Goal: Task Accomplishment & Management: Use online tool/utility

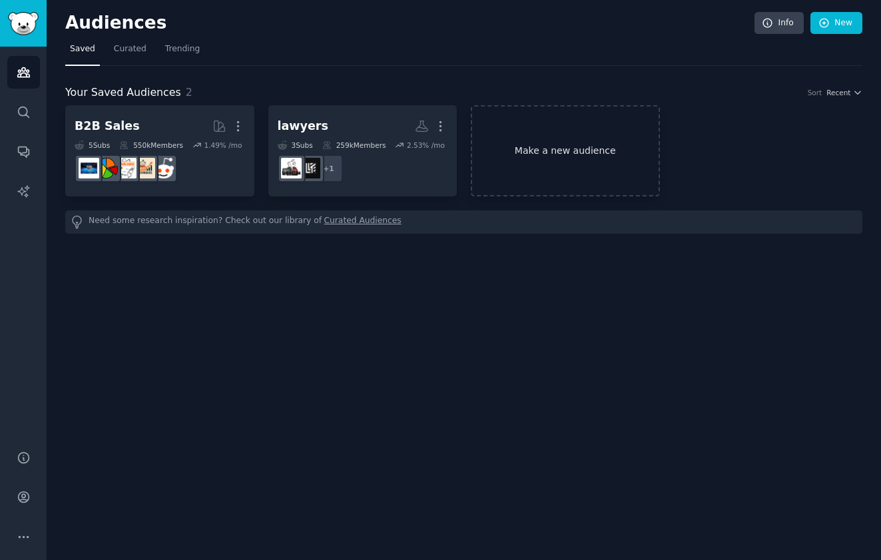
click at [589, 155] on link "Make a new audience" at bounding box center [565, 150] width 189 height 91
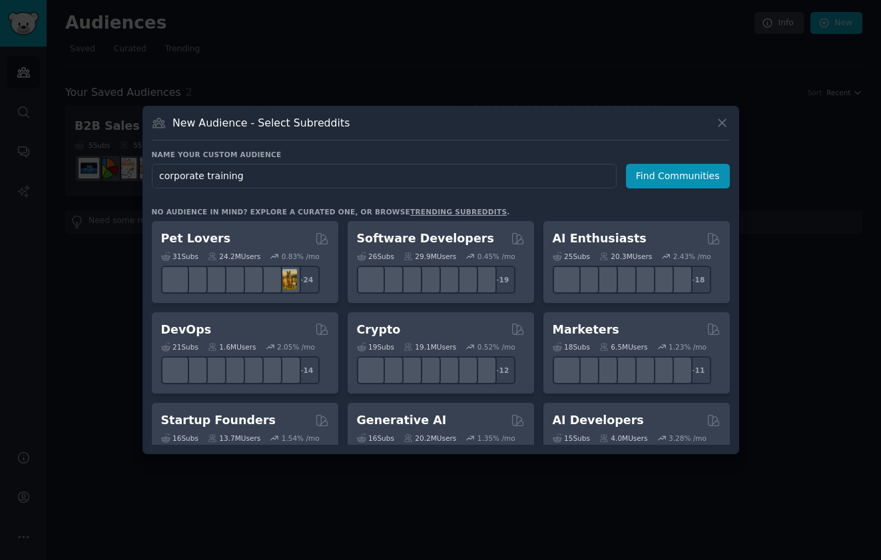
type input "corporate trainings"
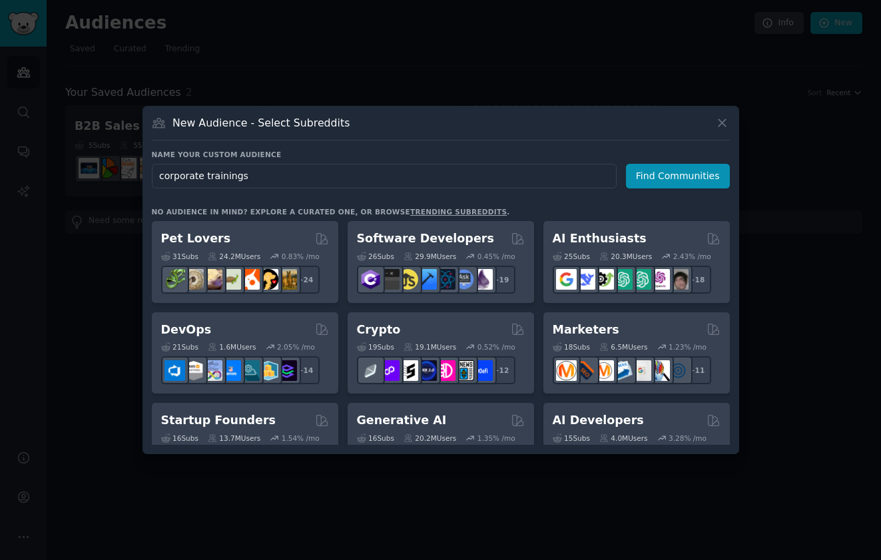
click button "Find Communities" at bounding box center [678, 176] width 104 height 25
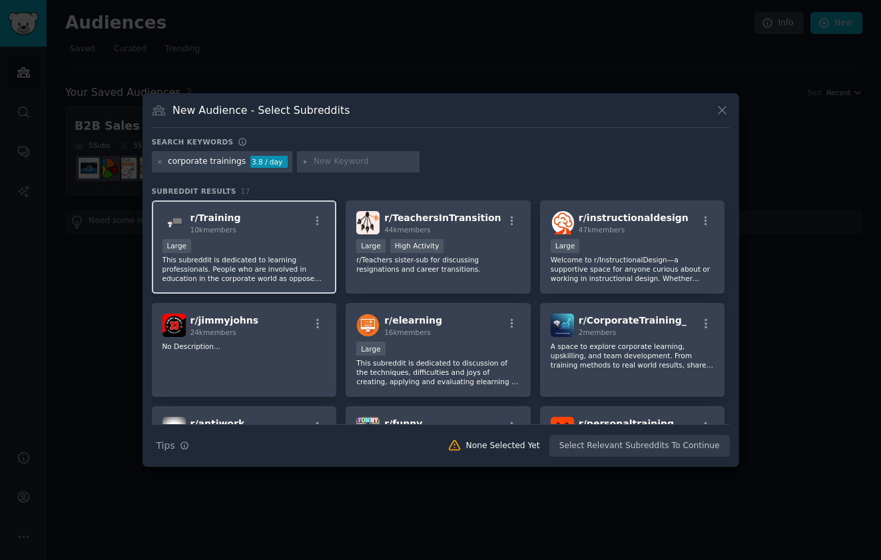
click at [310, 251] on div "Large" at bounding box center [245, 247] width 164 height 17
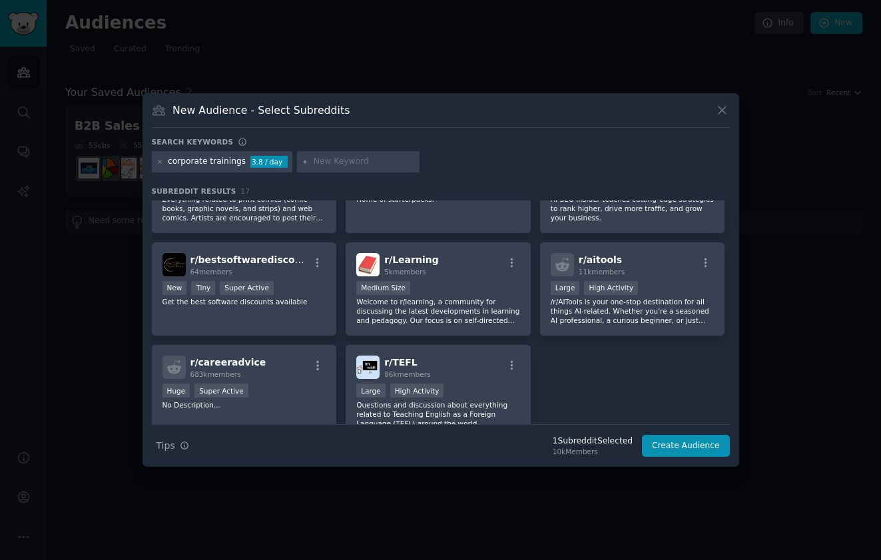
scroll to position [386, 0]
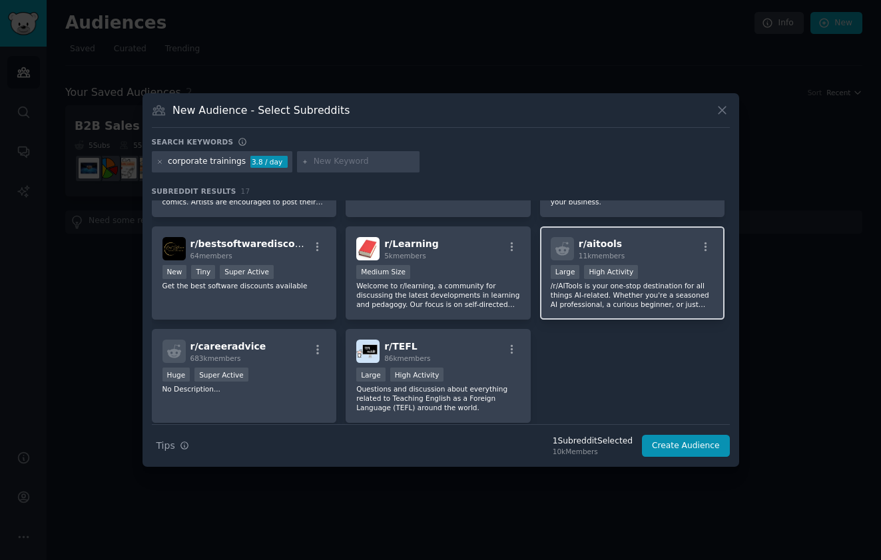
click at [599, 308] on p "/r/AITools is your one-stop destination for all things AI-related. Whether you'…" at bounding box center [633, 295] width 164 height 28
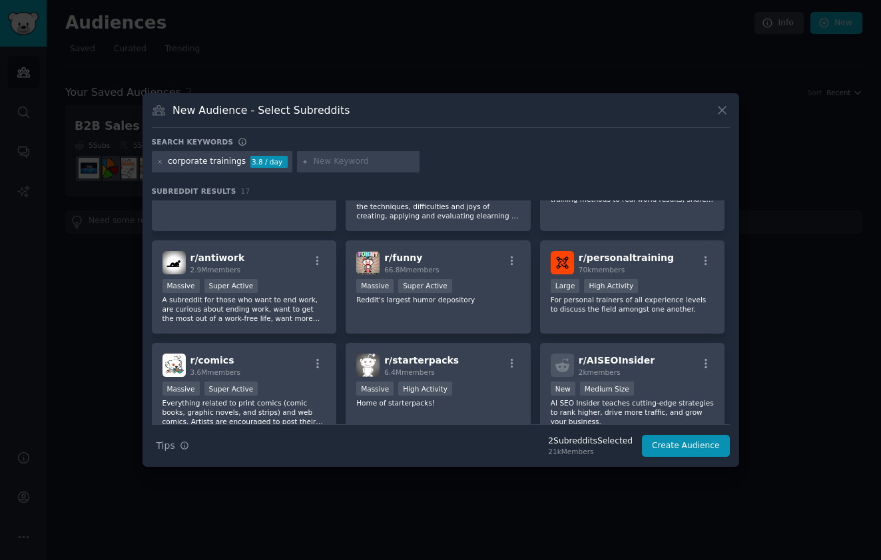
scroll to position [148, 0]
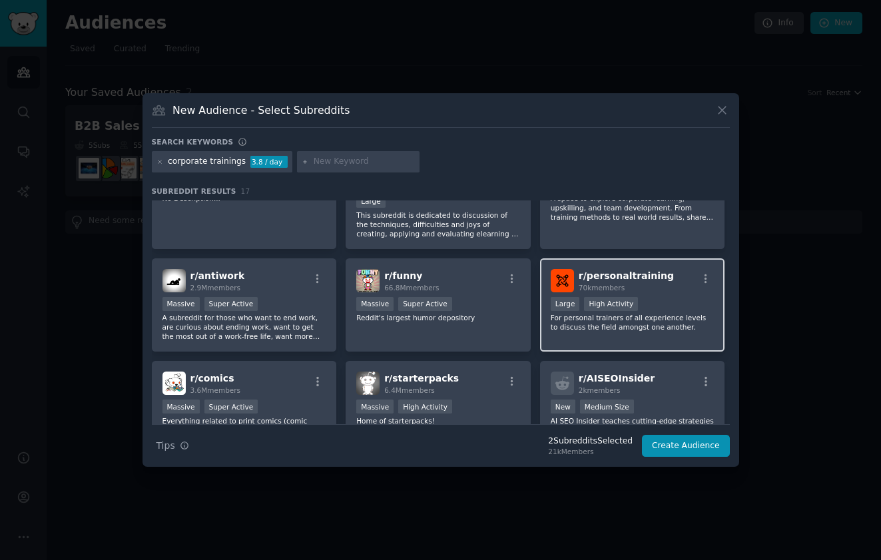
click at [600, 334] on div "r/ personaltraining 70k members >= 80th percentile for submissions / day Large …" at bounding box center [632, 305] width 185 height 94
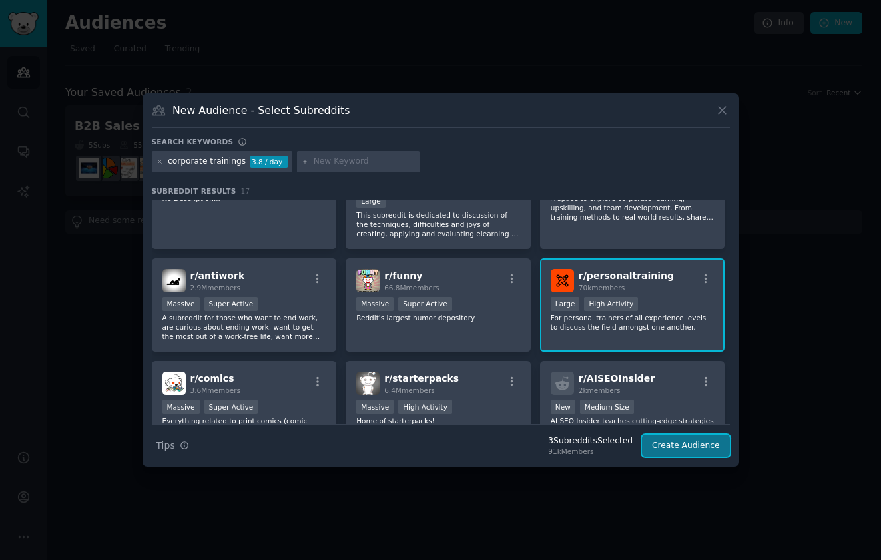
click at [665, 446] on button "Create Audience" at bounding box center [686, 446] width 88 height 23
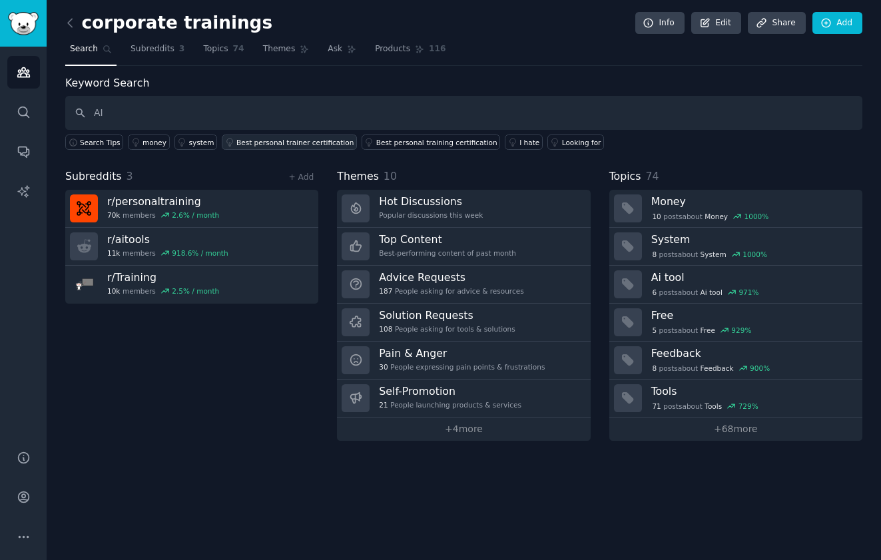
type input "AI"
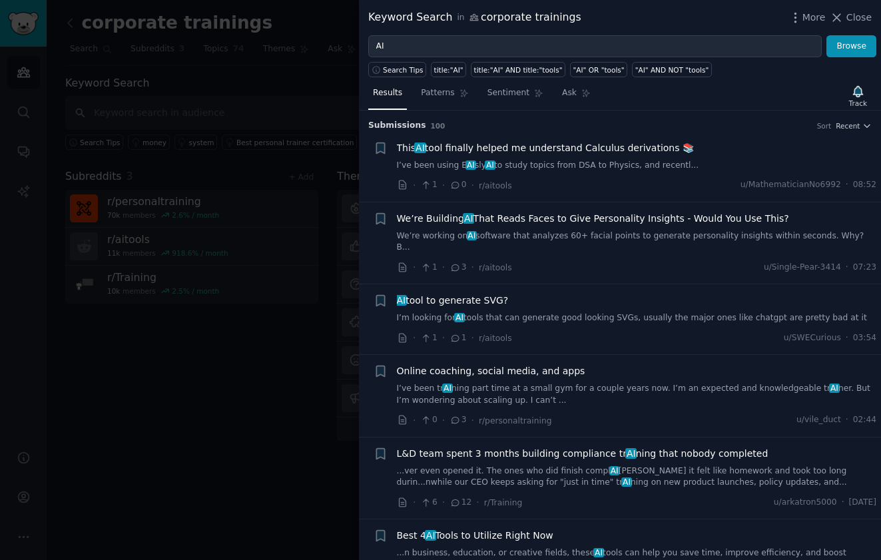
click at [269, 185] on div at bounding box center [440, 280] width 881 height 560
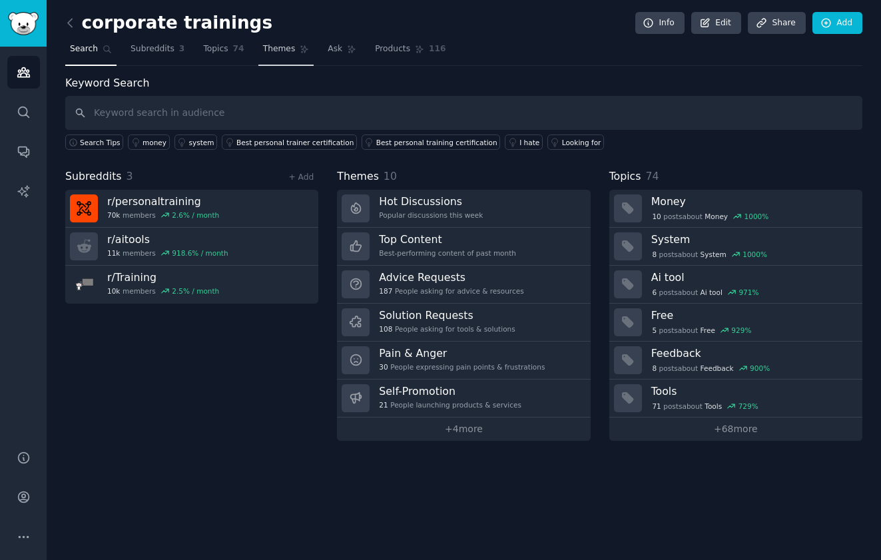
click at [284, 51] on span "Themes" at bounding box center [279, 49] width 33 height 12
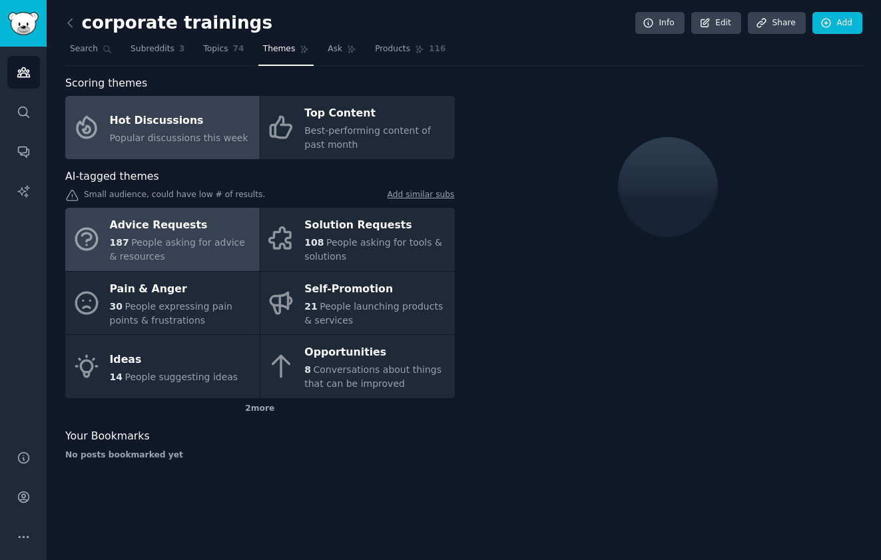
click at [208, 224] on div "Advice Requests" at bounding box center [181, 225] width 143 height 21
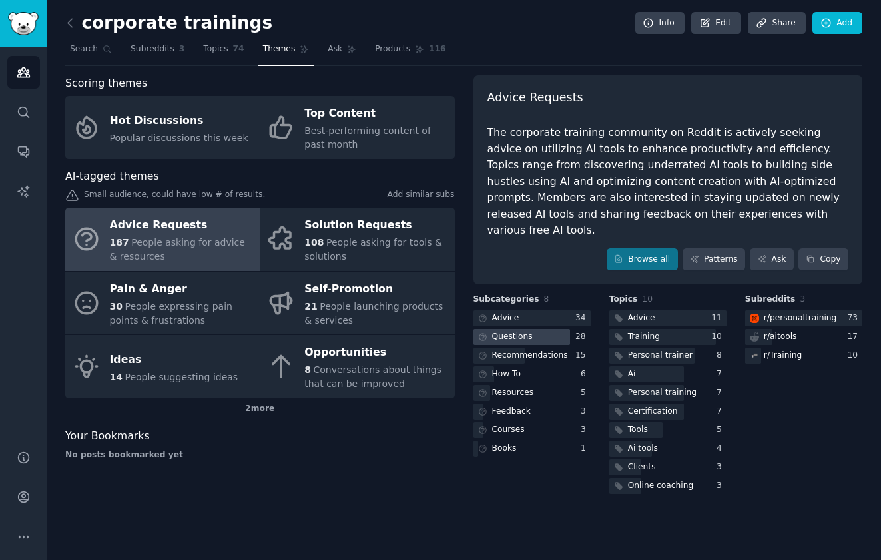
click at [550, 329] on div at bounding box center [522, 337] width 97 height 17
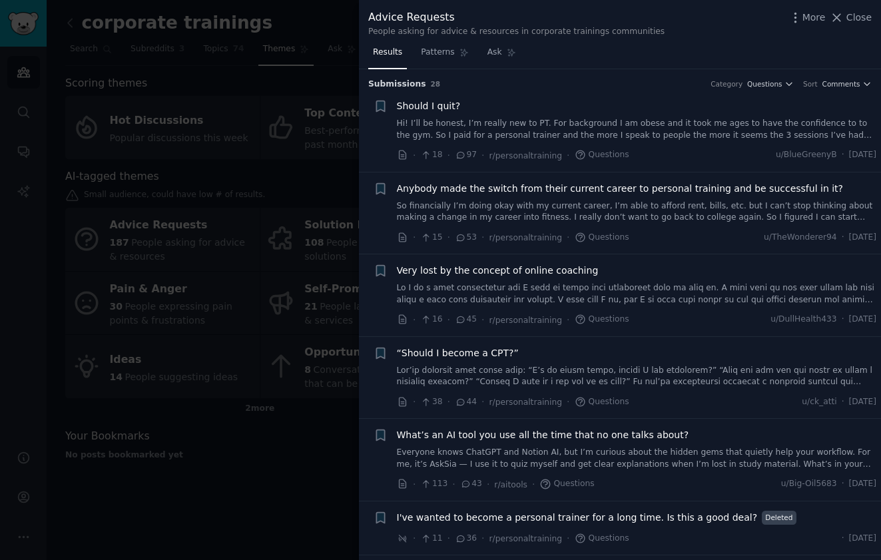
click at [252, 129] on div at bounding box center [440, 280] width 881 height 560
